Goal: Navigation & Orientation: Find specific page/section

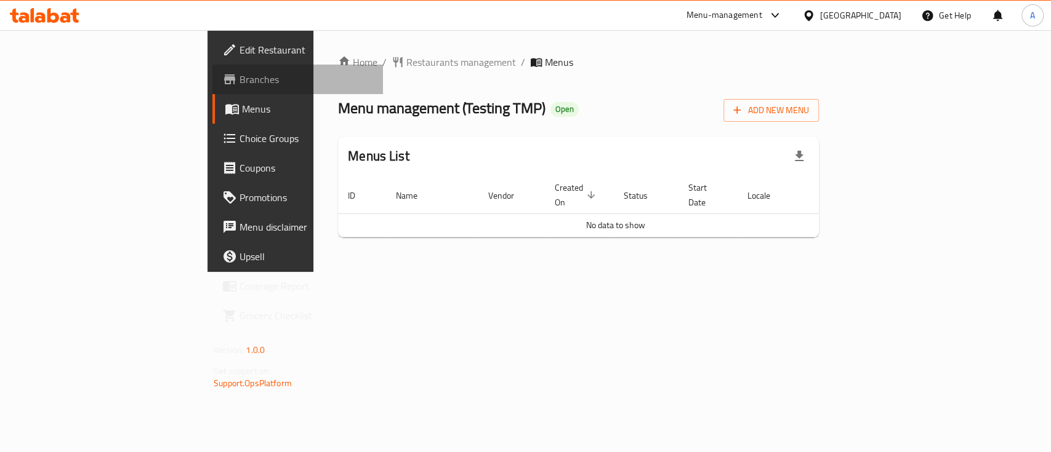
click at [239, 72] on span "Branches" at bounding box center [306, 79] width 134 height 15
click at [313, 272] on div "Home / Restaurants management / Menus Menu management ( Testing TMP ) Open Add …" at bounding box center [578, 151] width 530 height 242
click at [398, 272] on div "Home / Restaurants management / Menus Menu management ( Testing TMP ) Open Add …" at bounding box center [578, 151] width 530 height 242
click at [313, 272] on div "Home / Restaurants management / Menus Menu management ( Testing TMP ) Open Add …" at bounding box center [578, 151] width 530 height 242
click at [239, 84] on span "Branches" at bounding box center [306, 79] width 134 height 15
